Goal: Task Accomplishment & Management: Complete application form

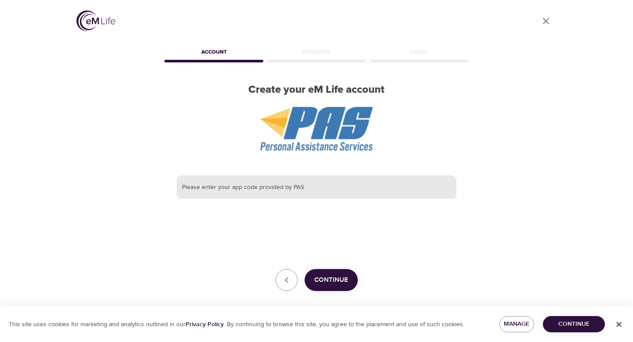
click at [285, 185] on input "text" at bounding box center [317, 187] width 280 height 24
paste input "115338-1"
click at [324, 280] on span "Continue" at bounding box center [331, 279] width 34 height 11
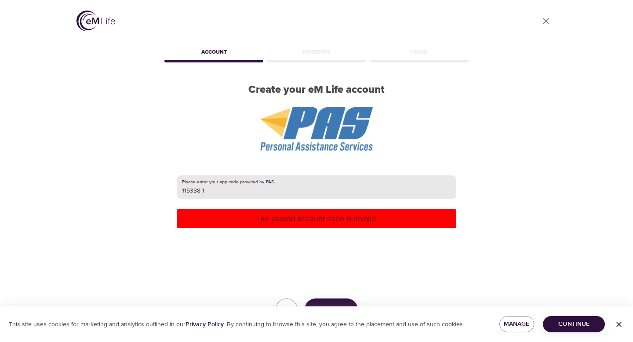
click at [207, 192] on input "115338-1" at bounding box center [317, 187] width 280 height 24
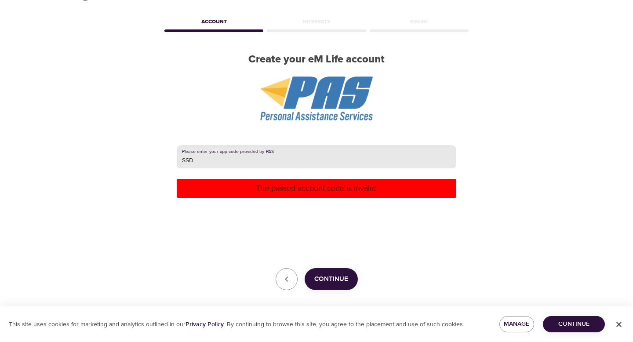
type input "SSD"
click at [328, 290] on button "Continue" at bounding box center [331, 279] width 53 height 22
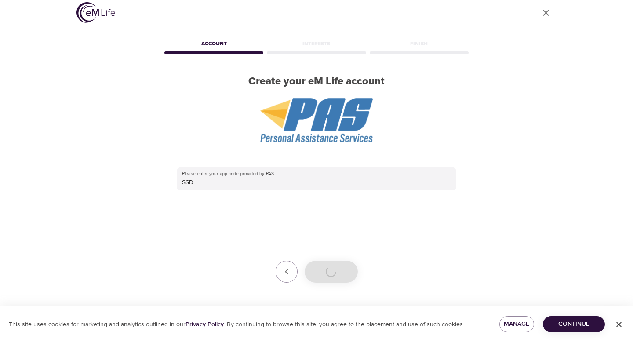
scroll to position [30, 0]
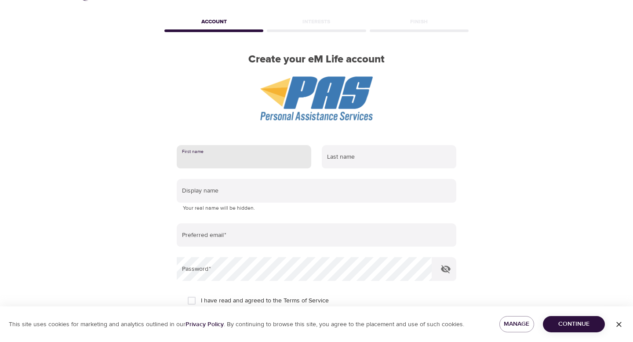
click at [280, 160] on input "text" at bounding box center [244, 157] width 135 height 24
type input "[PERSON_NAME]"
type input "[EMAIL_ADDRESS][DOMAIN_NAME]"
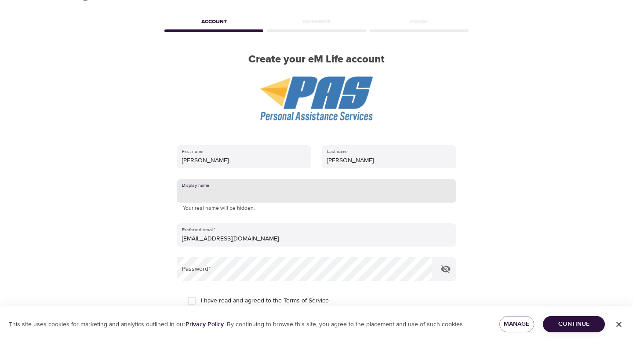
click at [257, 191] on input "text" at bounding box center [317, 191] width 280 height 24
type input "[PERSON_NAME]"
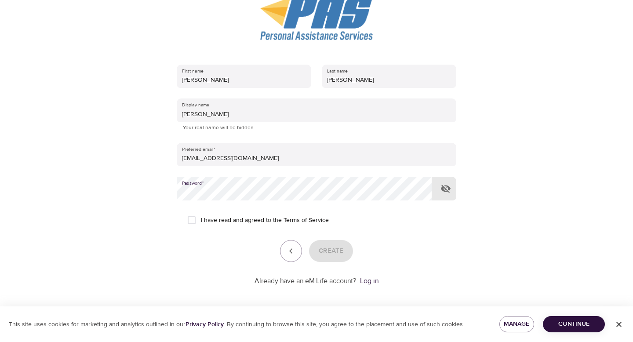
scroll to position [114, 0]
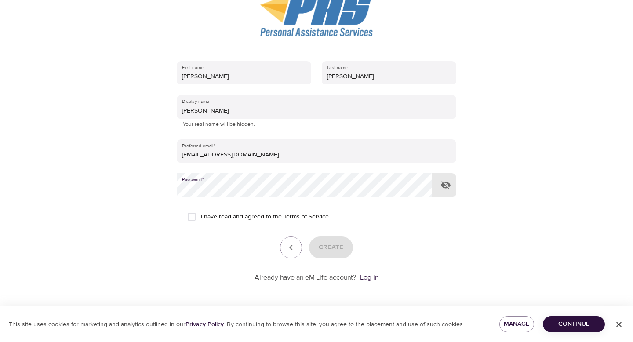
click at [190, 216] on input "I have read and agreed to the Terms of Service" at bounding box center [191, 217] width 18 height 18
checkbox input "true"
click at [335, 247] on span "Create" at bounding box center [331, 247] width 25 height 11
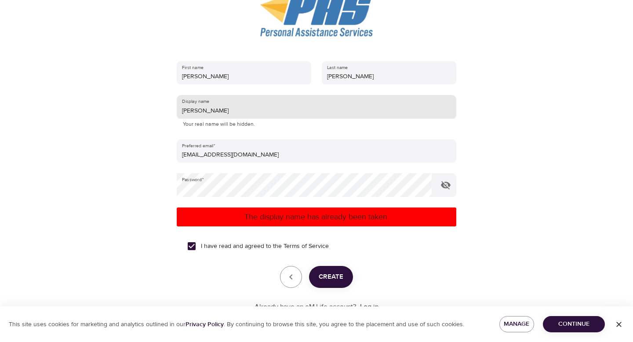
click at [243, 115] on input "[PERSON_NAME]" at bounding box center [317, 107] width 280 height 24
type input "Beth94"
click at [332, 282] on span "Create" at bounding box center [331, 276] width 25 height 11
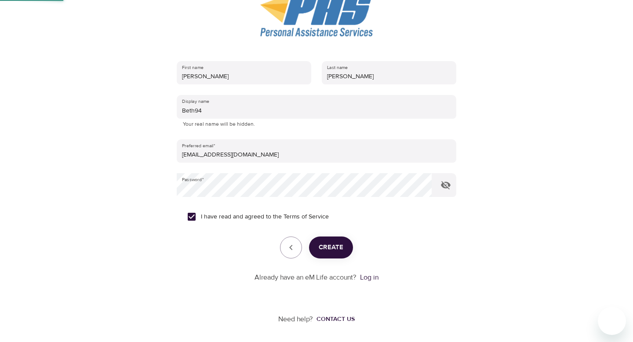
scroll to position [31, 0]
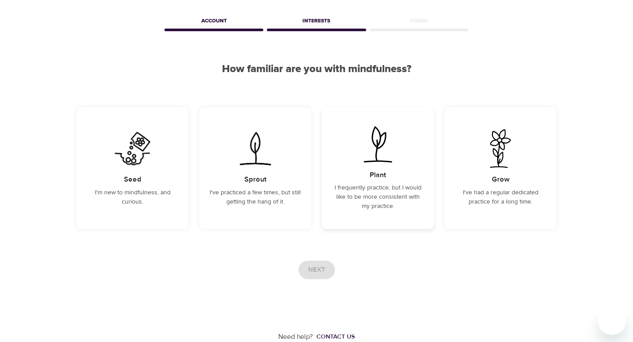
click at [365, 206] on p "I frequently practice, but I would like to be more consistent with my practice." at bounding box center [377, 197] width 91 height 28
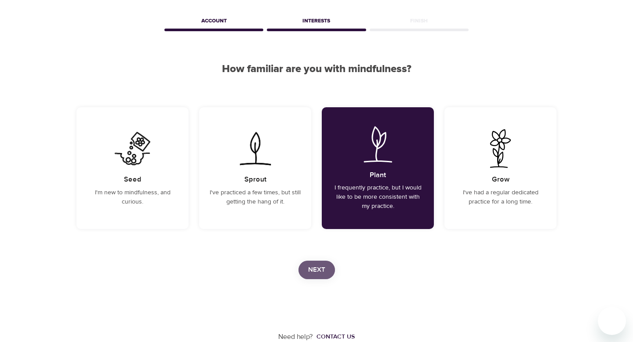
click at [327, 273] on button "Next" at bounding box center [317, 270] width 36 height 18
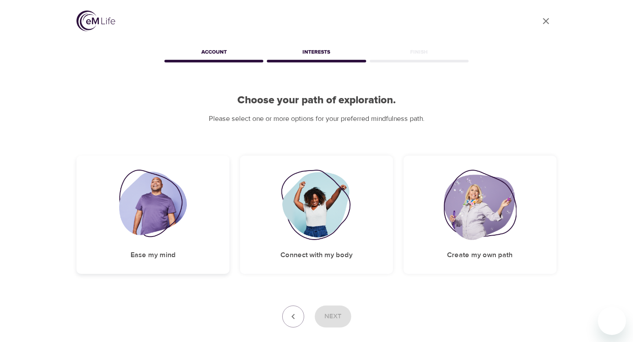
click at [192, 232] on div "Ease my mind" at bounding box center [153, 215] width 153 height 118
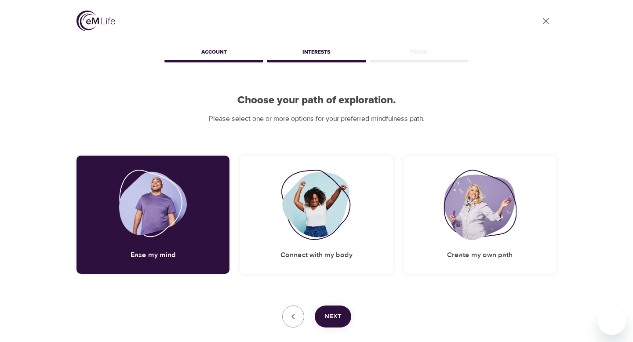
click at [341, 320] on button "Next" at bounding box center [333, 317] width 36 height 22
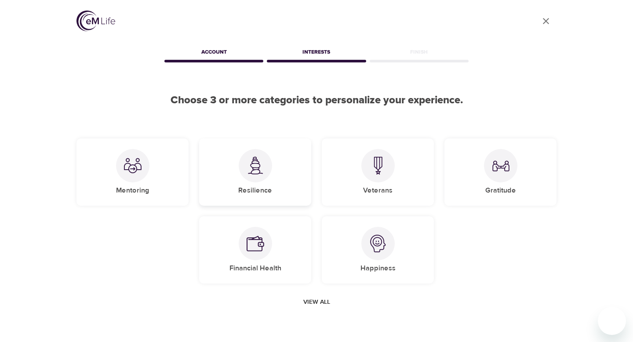
click at [280, 181] on div "Resilience" at bounding box center [255, 172] width 112 height 67
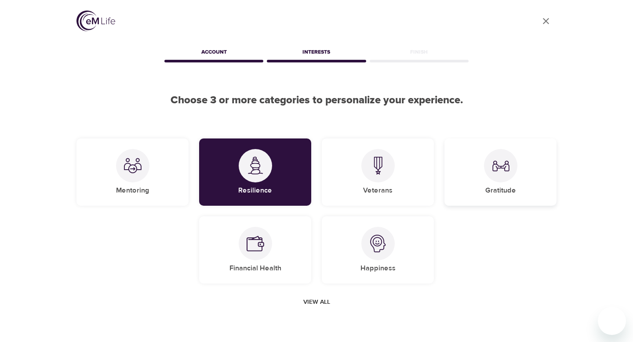
click at [464, 186] on div "Gratitude" at bounding box center [501, 172] width 112 height 67
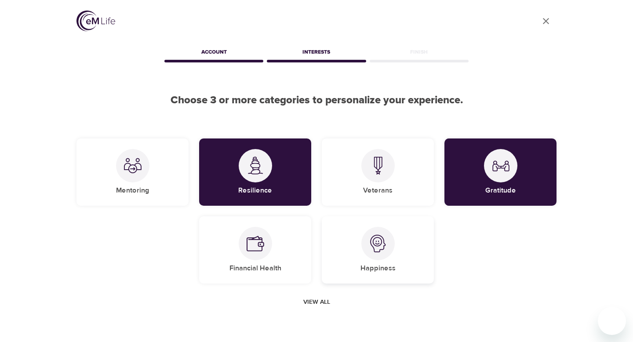
click at [361, 268] on h5 "Happiness" at bounding box center [378, 268] width 35 height 9
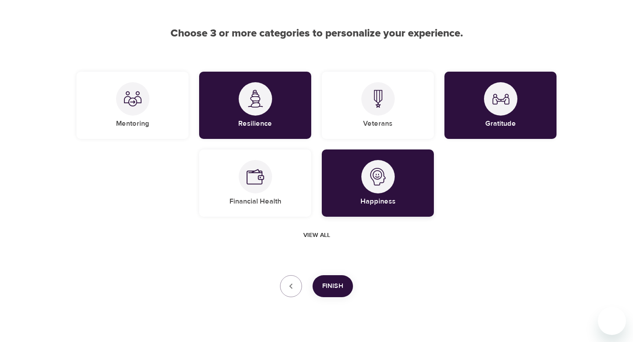
scroll to position [84, 0]
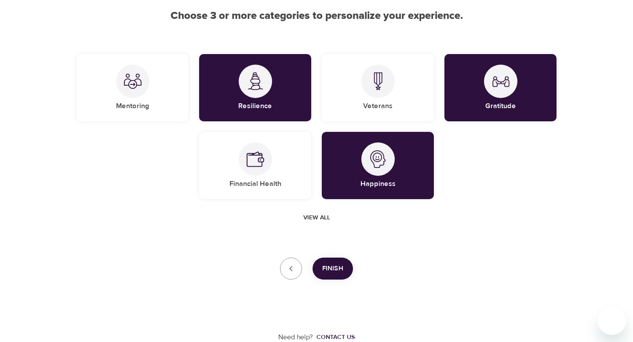
click at [327, 272] on span "Finish" at bounding box center [332, 268] width 21 height 11
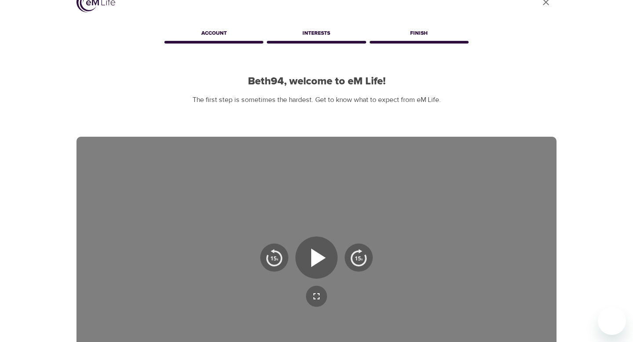
scroll to position [0, 0]
